Goal: Information Seeking & Learning: Learn about a topic

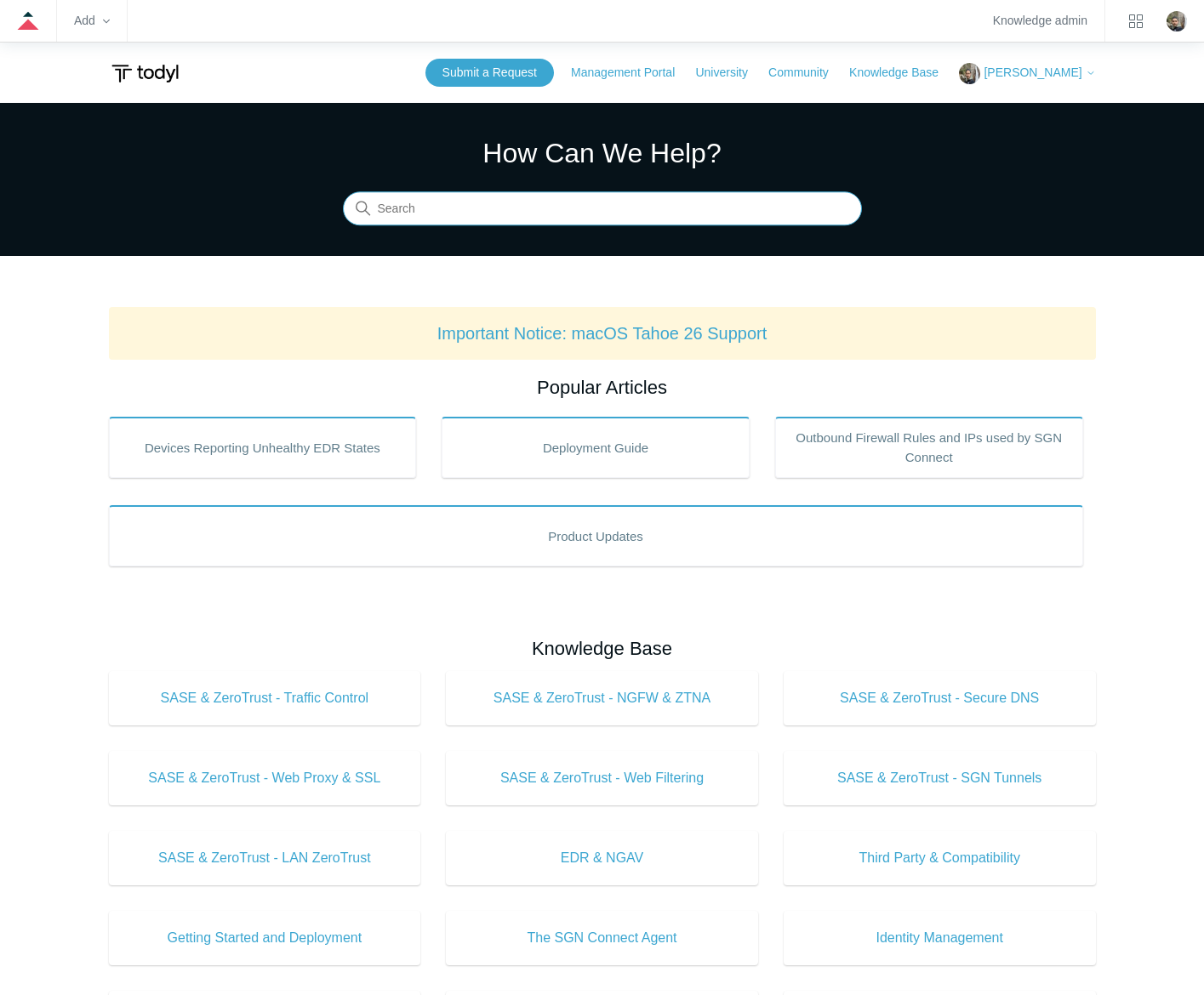
click at [632, 218] on input "Search" at bounding box center [602, 209] width 519 height 34
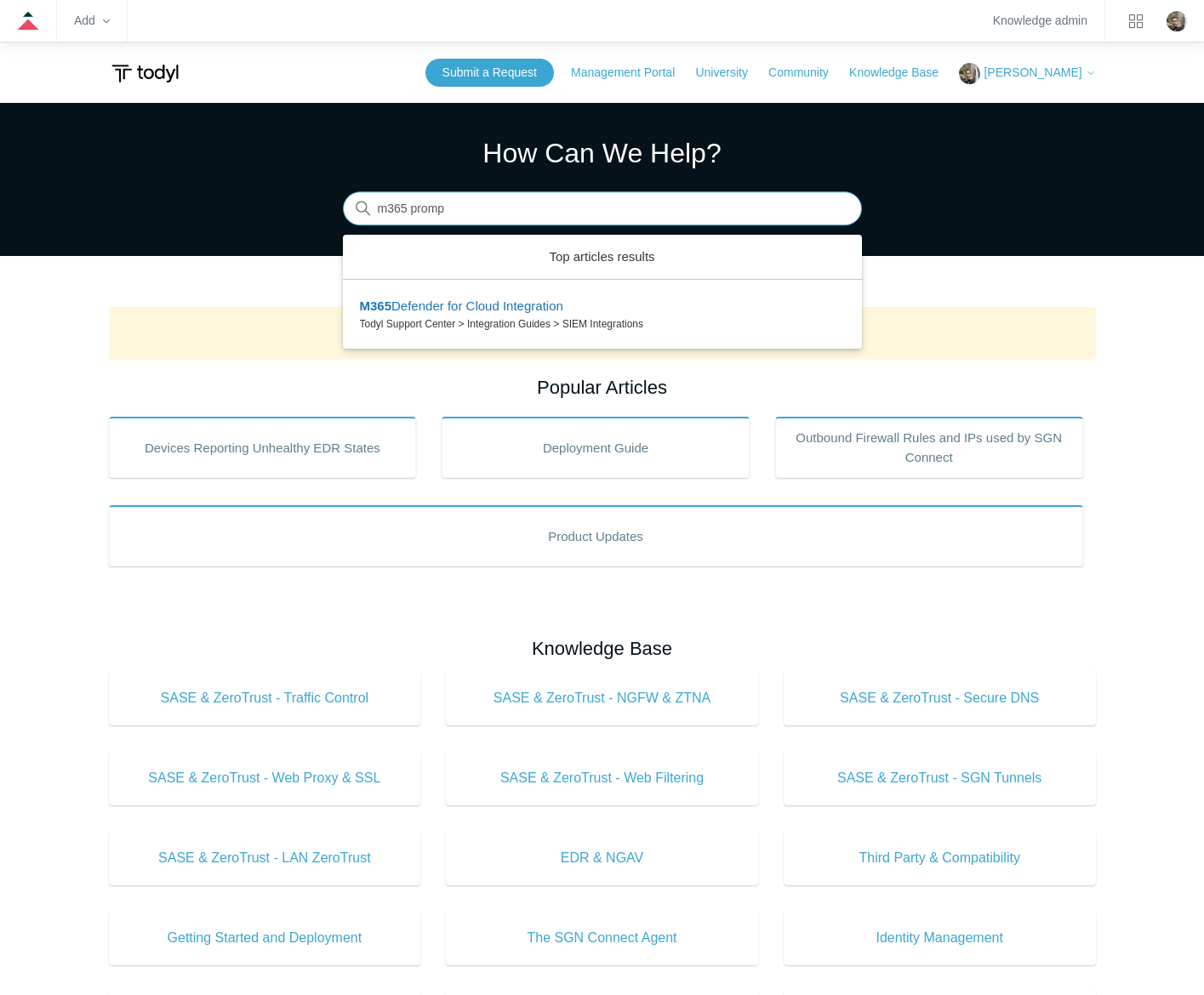
type input "m365 prompt"
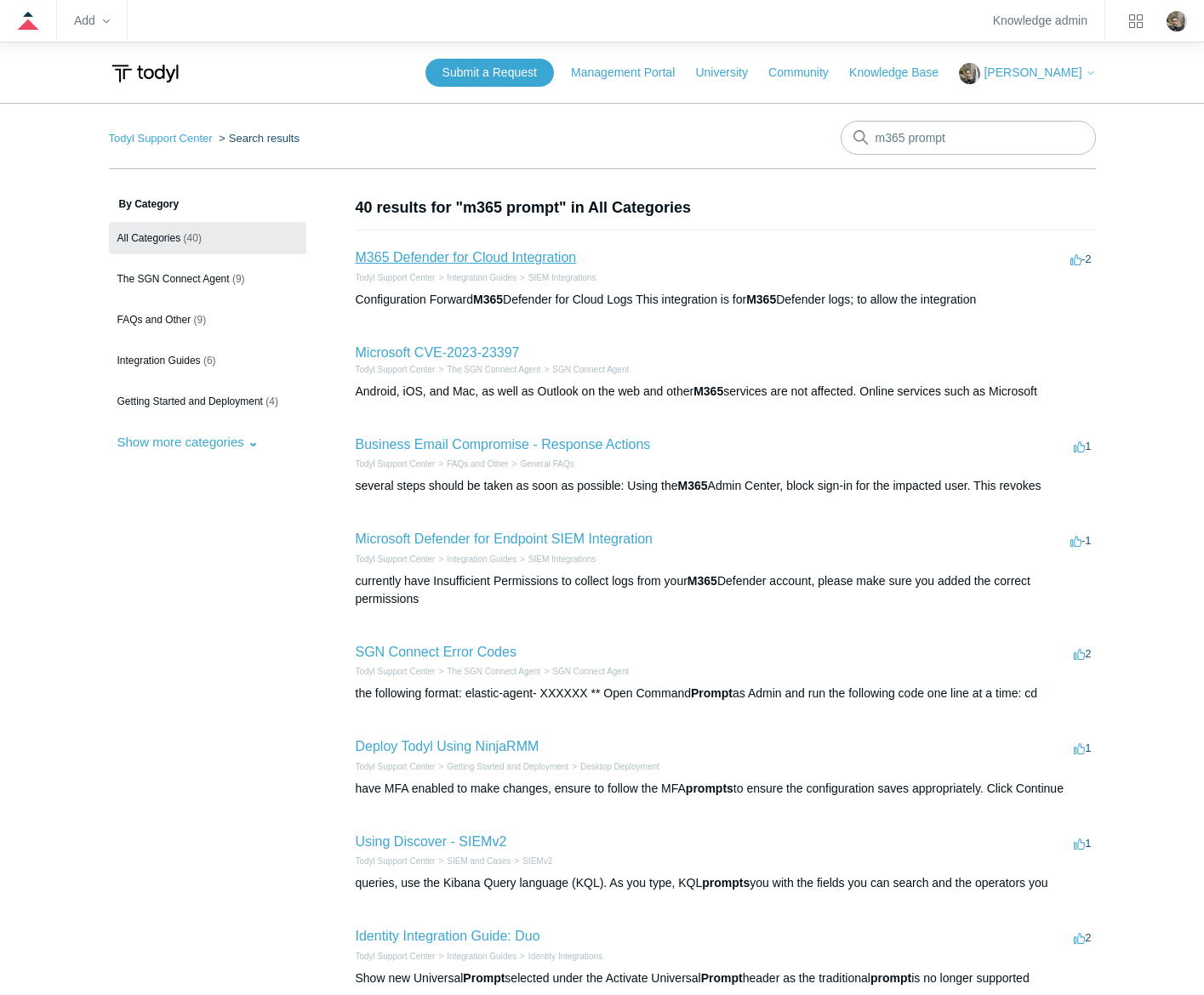
click at [535, 253] on link "M365 Defender for Cloud Integration" at bounding box center [466, 257] width 221 height 14
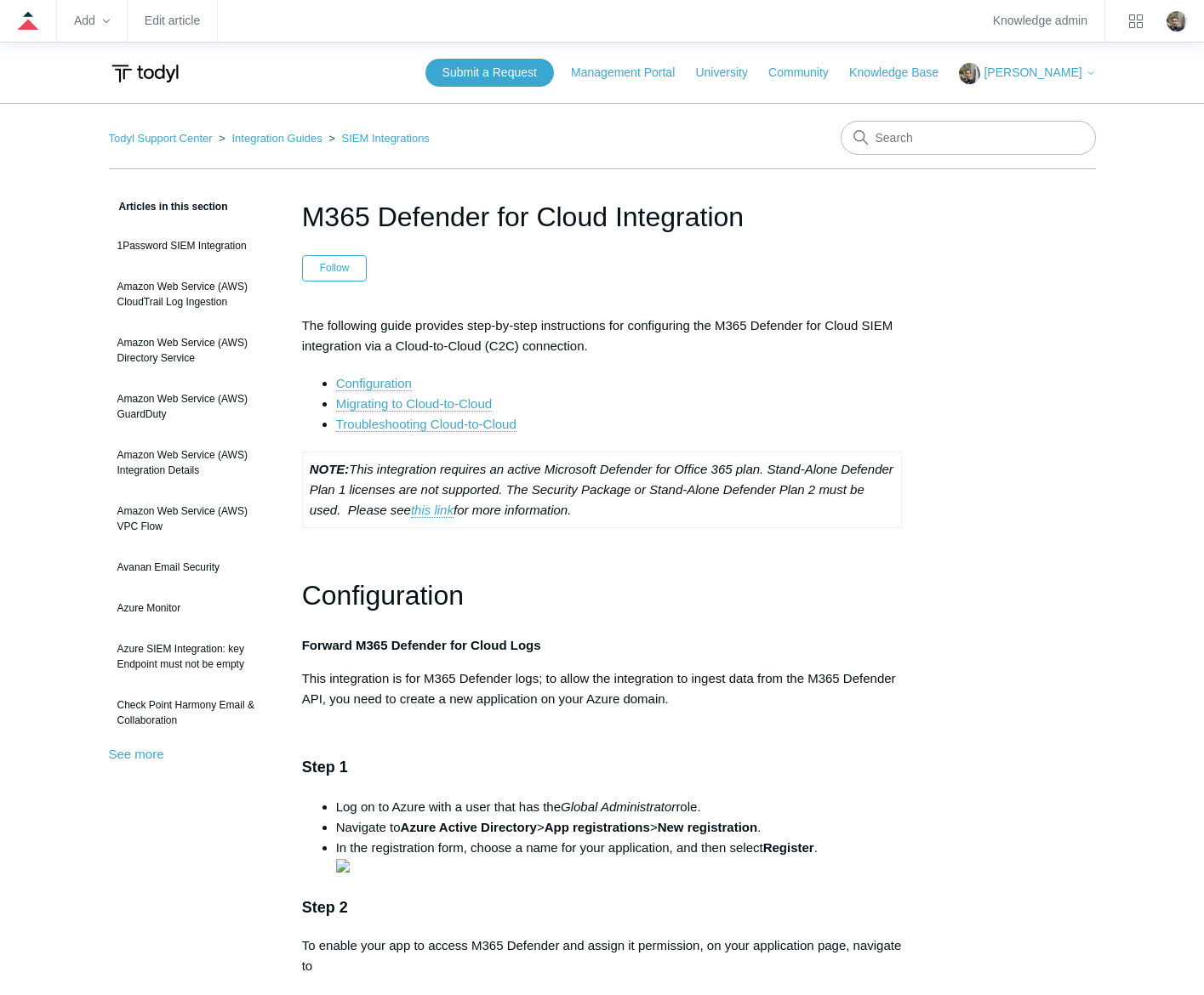
click at [891, 574] on h1 "Configuration" at bounding box center [602, 596] width 601 height 43
